Goal: Entertainment & Leisure: Consume media (video, audio)

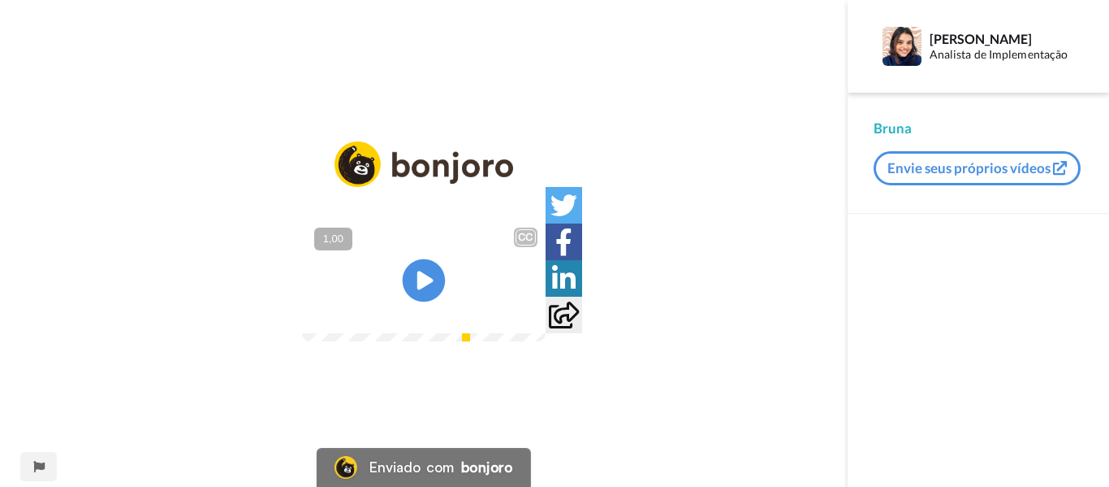
click at [434, 287] on icon at bounding box center [424, 280] width 43 height 43
click at [0, 0] on font "+" at bounding box center [0, 0] width 0 height 0
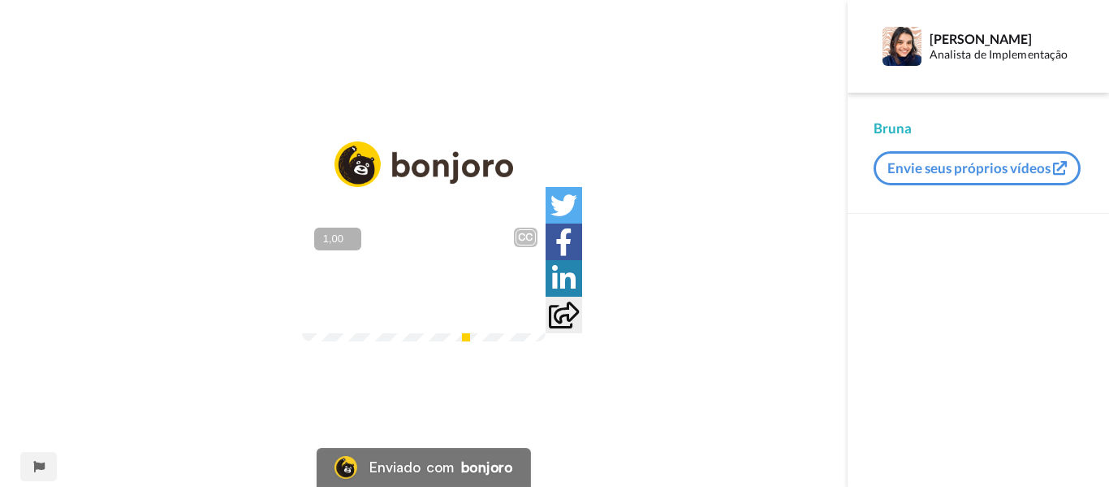
click at [0, 0] on font "+" at bounding box center [0, 0] width 0 height 0
click at [302, 299] on video at bounding box center [424, 280] width 244 height 122
click at [419, 294] on icon at bounding box center [424, 280] width 43 height 43
click at [546, 341] on video at bounding box center [424, 280] width 244 height 122
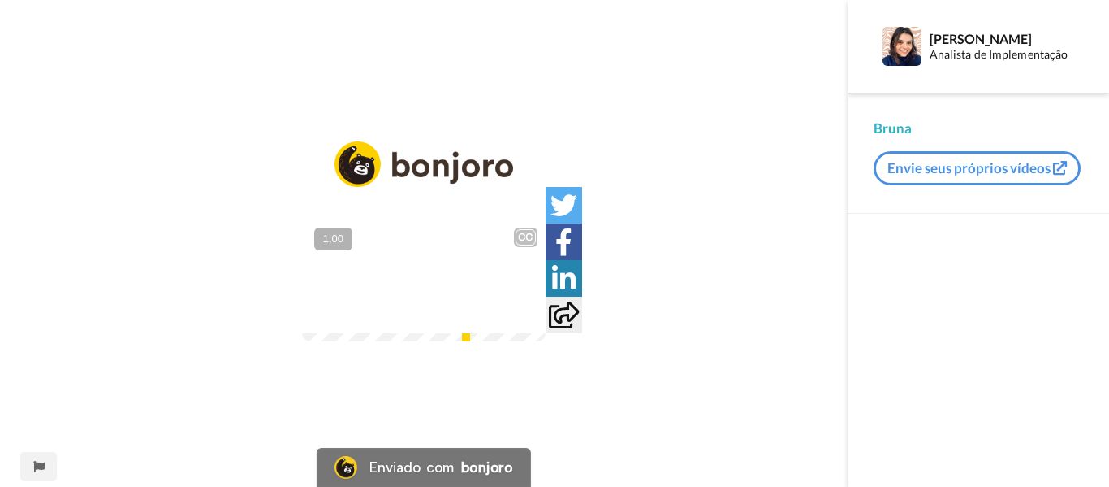
click at [546, 341] on video at bounding box center [424, 280] width 244 height 122
click at [404, 275] on icon at bounding box center [424, 280] width 43 height 43
click at [391, 281] on video at bounding box center [424, 280] width 244 height 122
click at [454, 250] on video at bounding box center [424, 280] width 244 height 122
click at [350, 293] on video at bounding box center [424, 280] width 244 height 122
